Goal: Download file/media

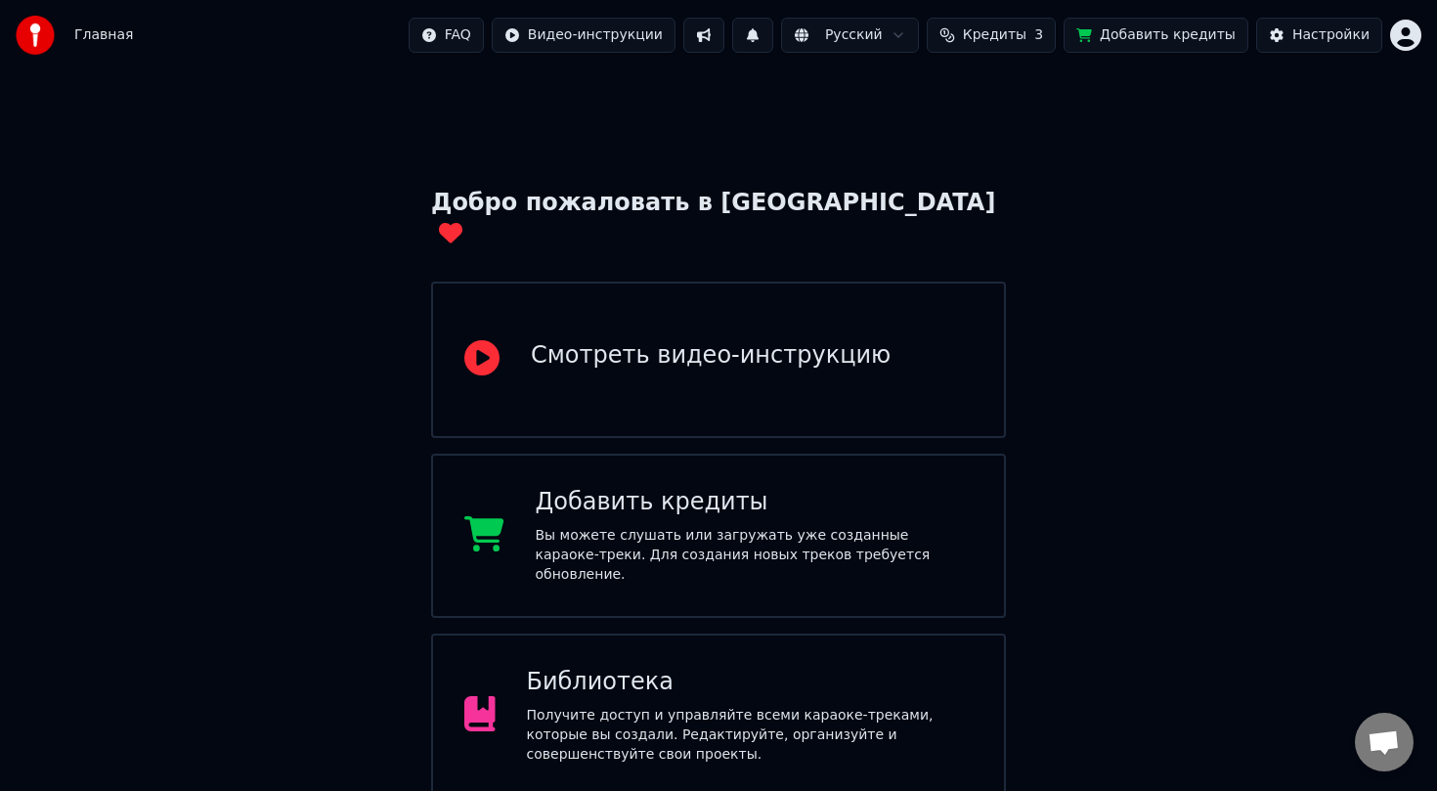
click at [878, 717] on div "Получите доступ и управляйте всеми караоке-треками, которые вы создали. Редакти…" at bounding box center [750, 735] width 447 height 59
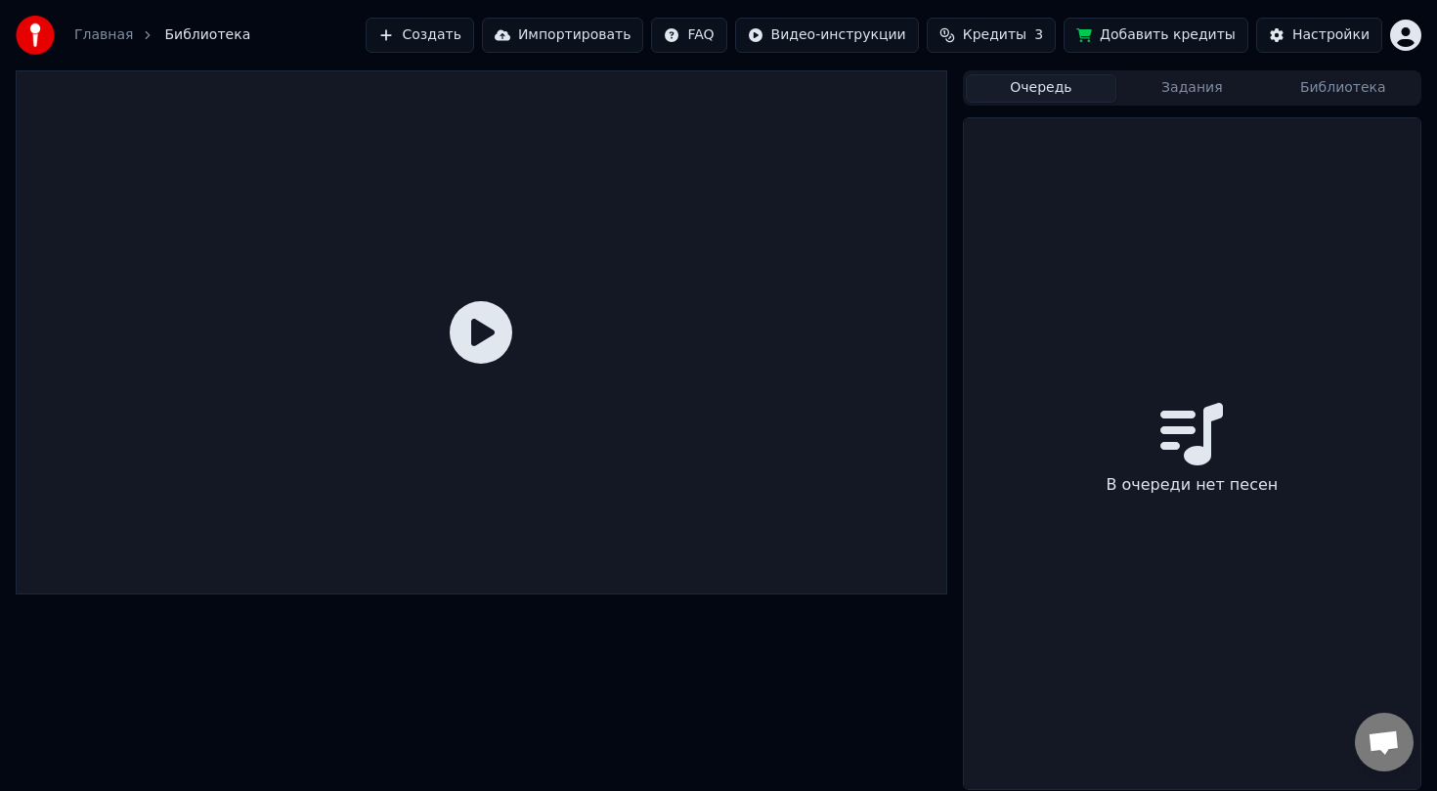
click at [1066, 100] on button "Очередь" at bounding box center [1041, 88] width 151 height 28
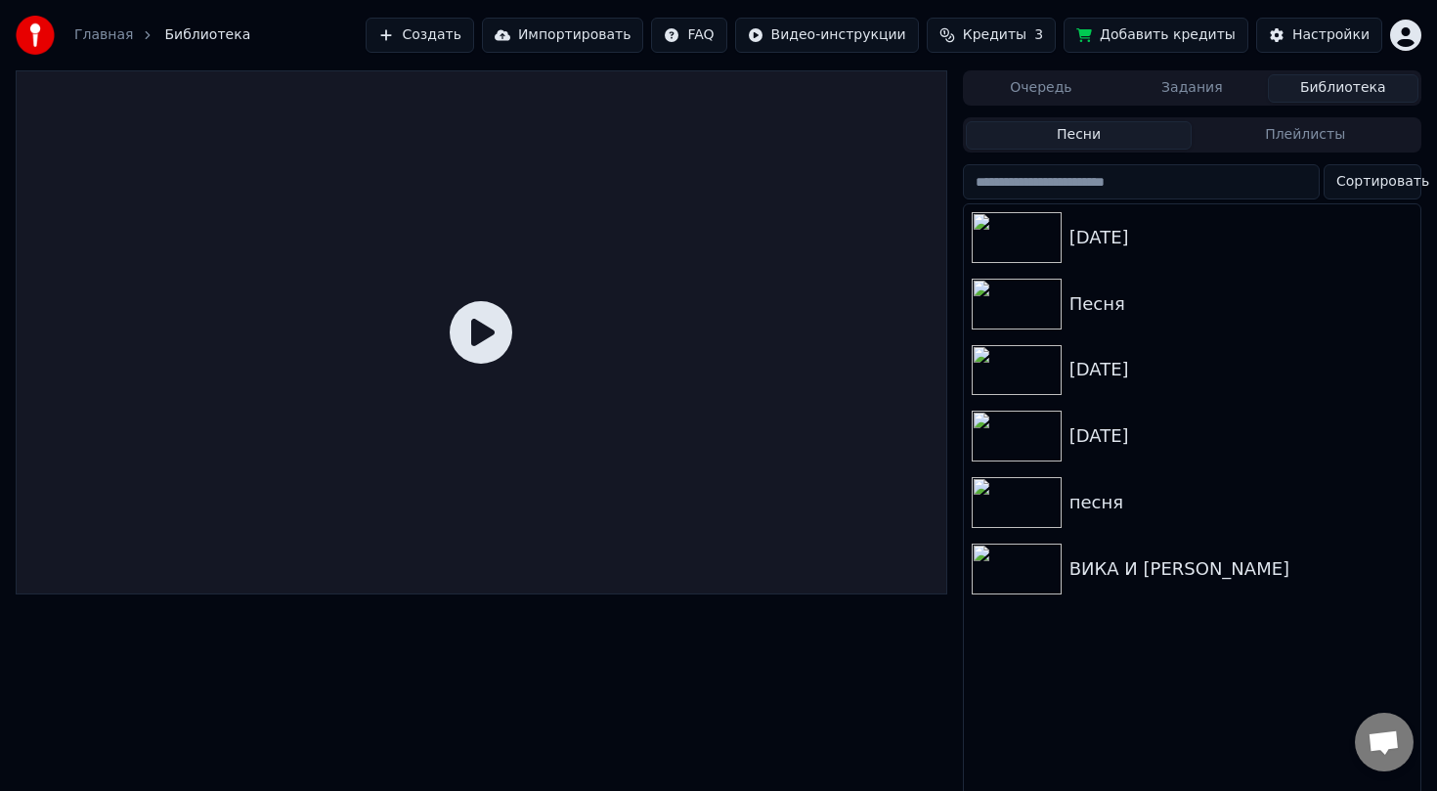
click at [1310, 80] on button "Библиотека" at bounding box center [1343, 88] width 151 height 28
click at [1018, 236] on img at bounding box center [1017, 237] width 90 height 51
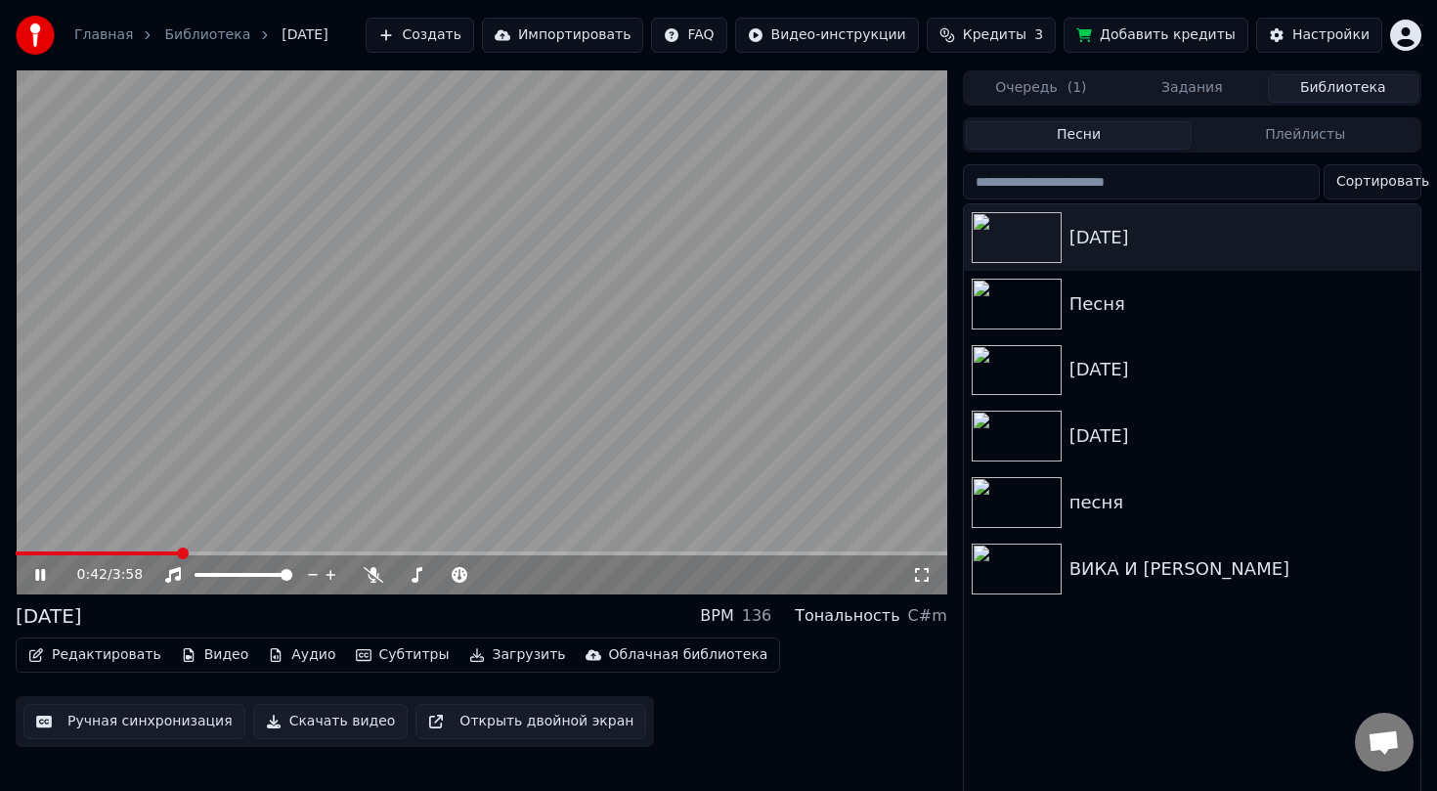
click at [179, 552] on span at bounding box center [482, 553] width 932 height 4
click at [202, 553] on span at bounding box center [109, 553] width 187 height 4
click at [178, 549] on video at bounding box center [482, 332] width 932 height 524
click at [176, 551] on span at bounding box center [96, 553] width 160 height 4
click at [132, 508] on video at bounding box center [482, 332] width 932 height 524
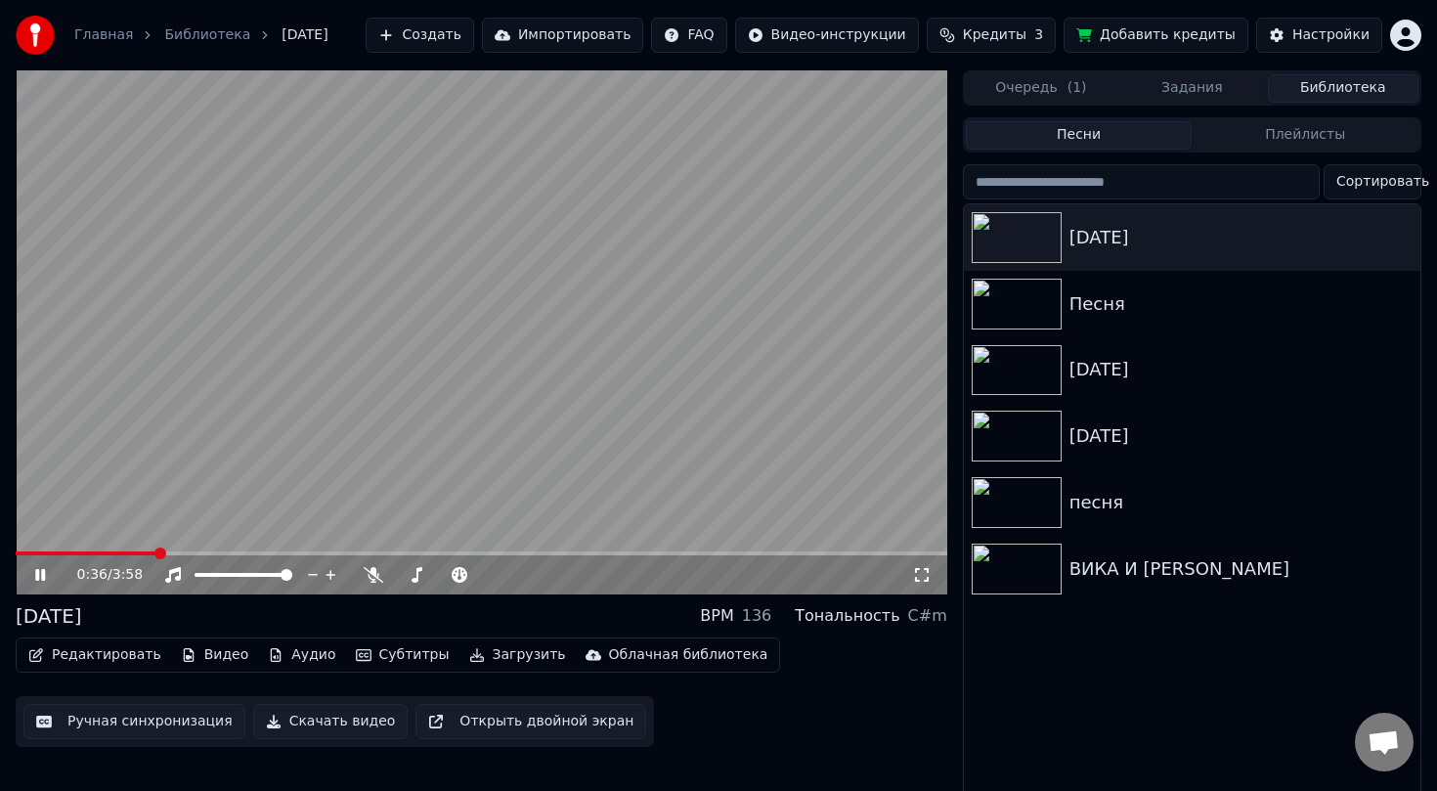
click at [155, 551] on span at bounding box center [86, 553] width 141 height 4
click at [337, 476] on video at bounding box center [482, 332] width 932 height 524
click at [493, 581] on span at bounding box center [487, 575] width 12 height 12
click at [342, 717] on button "Скачать видео" at bounding box center [330, 721] width 155 height 35
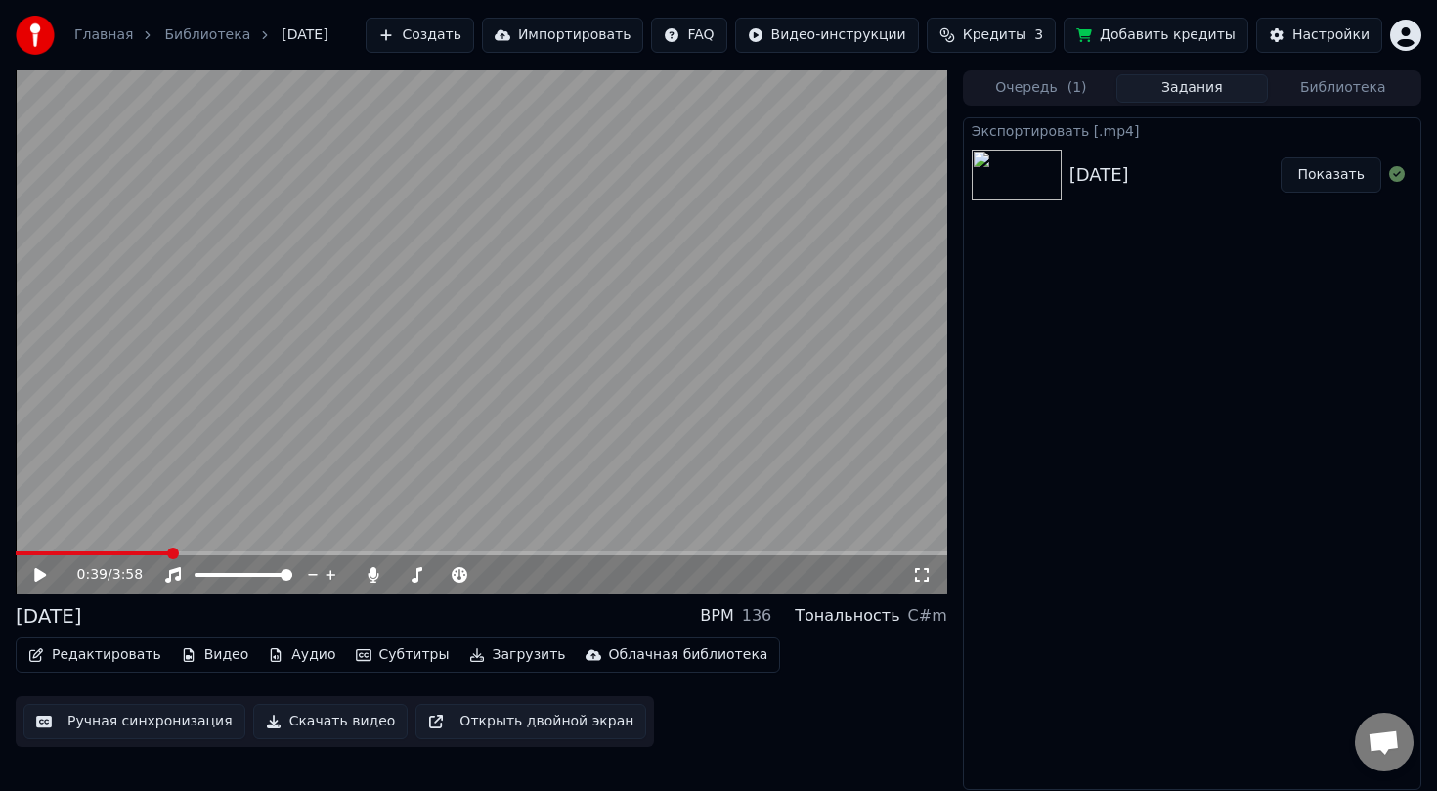
click at [1331, 182] on button "Показать" at bounding box center [1331, 174] width 101 height 35
